Goal: Navigation & Orientation: Find specific page/section

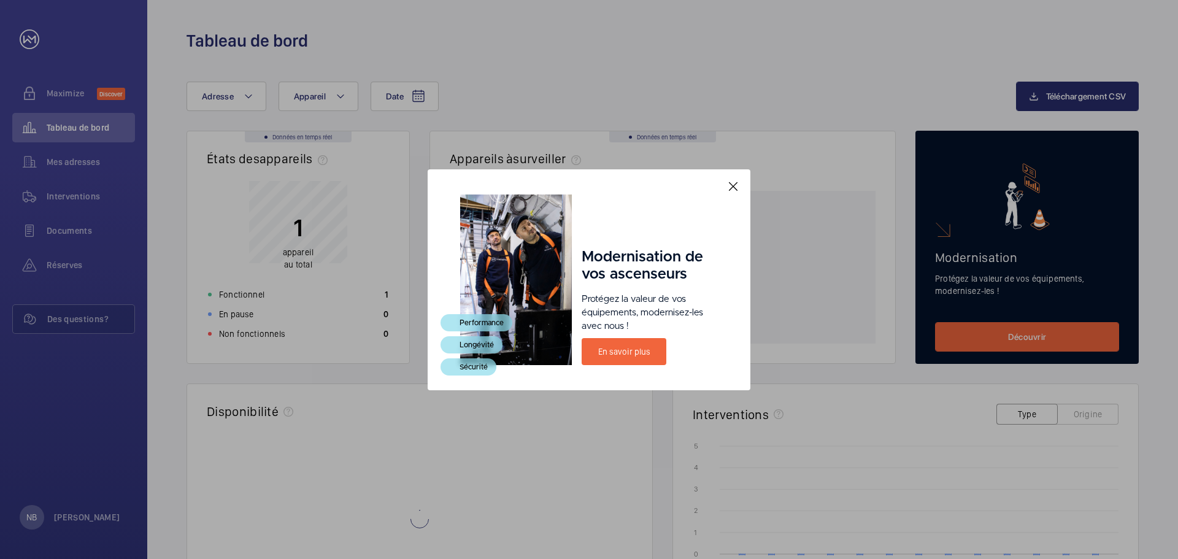
click at [574, 334] on div "Modernisation de vos ascenseurs Protégez la valeur de vos équipements, modernis…" at bounding box center [589, 280] width 258 height 171
click at [736, 192] on mat-icon at bounding box center [733, 186] width 15 height 15
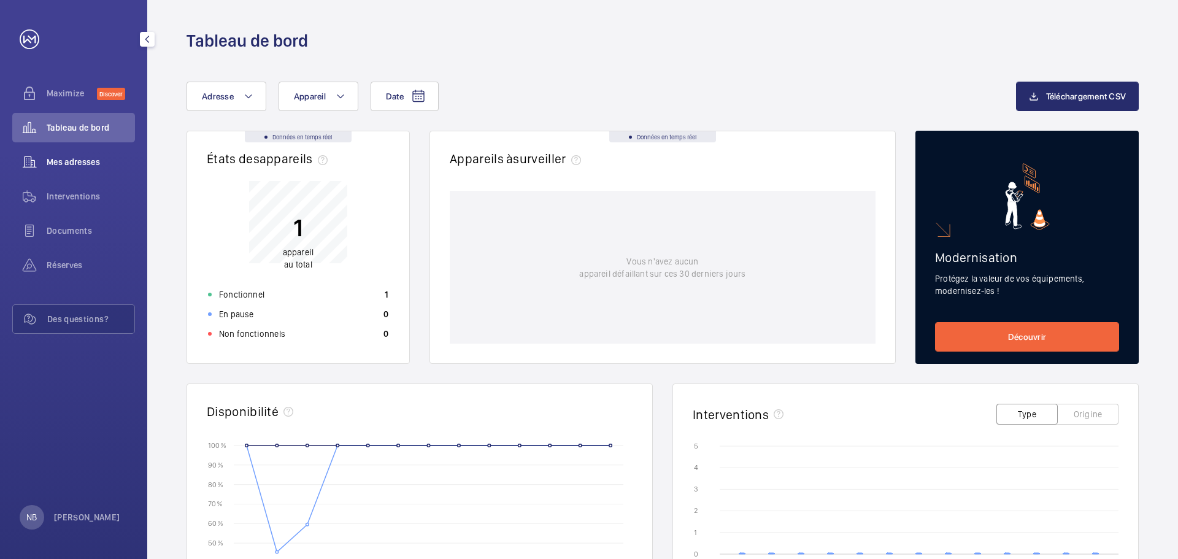
click at [84, 167] on span "Mes adresses" at bounding box center [91, 162] width 88 height 12
